Goal: Check status: Check status

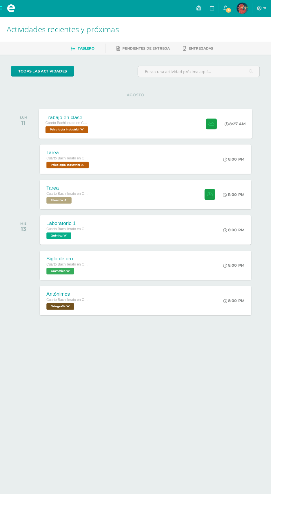
click at [173, 132] on div "Trabajo en clase Cuarto Bachillerato en CCLL en Diseño Grafico Psicología Indus…" at bounding box center [153, 129] width 224 height 31
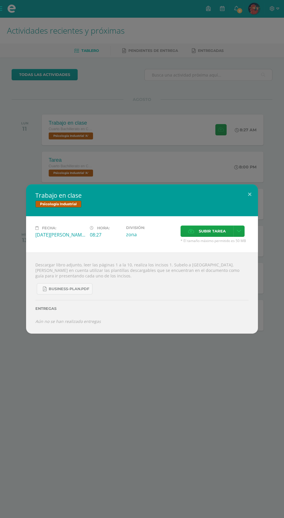
click at [238, 147] on div "Trabajo en clase Psicología Industrial Fecha: Lunes 11 de Agosto Hora: 08:27 Di…" at bounding box center [142, 259] width 284 height 518
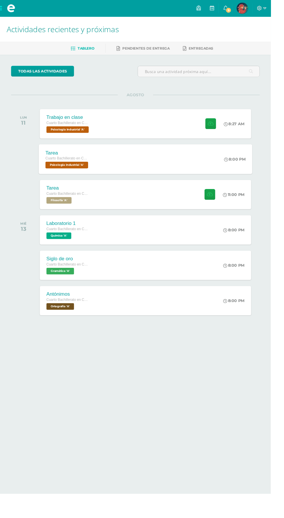
click at [182, 169] on div "Tarea Cuarto Bachillerato en CCLL en Diseño Grafico Psicología Industrial 'A' 8…" at bounding box center [153, 166] width 224 height 31
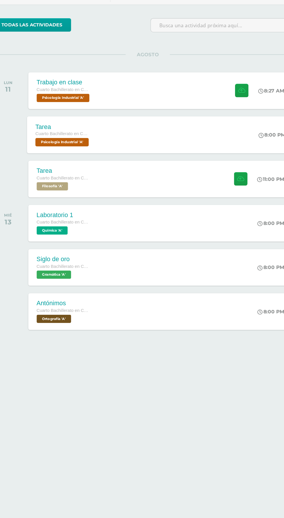
click at [212, 165] on div "Tarea Cuarto Bachillerato en CCLL en Diseño Grafico Psicología Industrial 'A' 8…" at bounding box center [153, 166] width 224 height 31
